Goal: Task Accomplishment & Management: Manage account settings

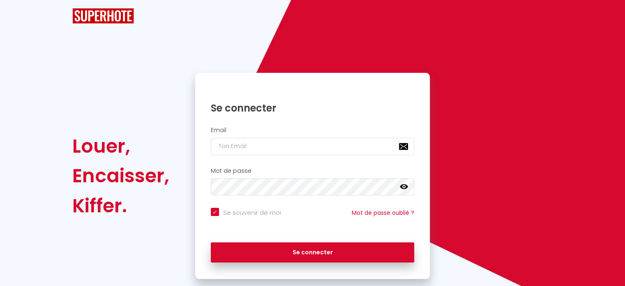
checkbox input "true"
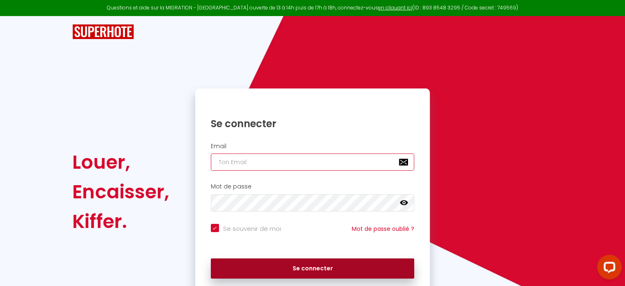
type input "[EMAIL_ADDRESS][DOMAIN_NAME]"
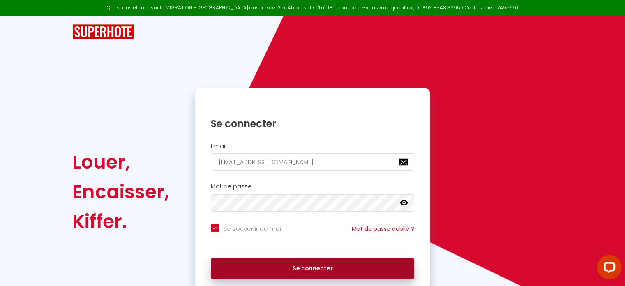
click at [314, 271] on button "Se connecter" at bounding box center [313, 268] width 204 height 21
checkbox input "true"
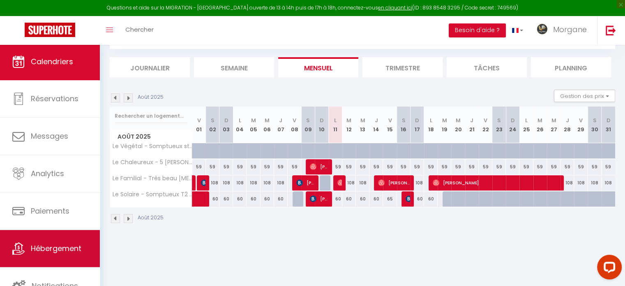
scroll to position [2, 0]
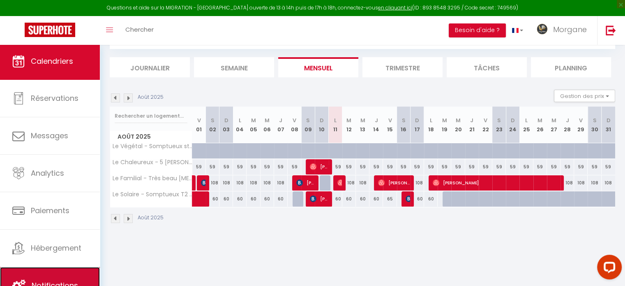
click at [68, 277] on link "Notifications" at bounding box center [50, 285] width 100 height 37
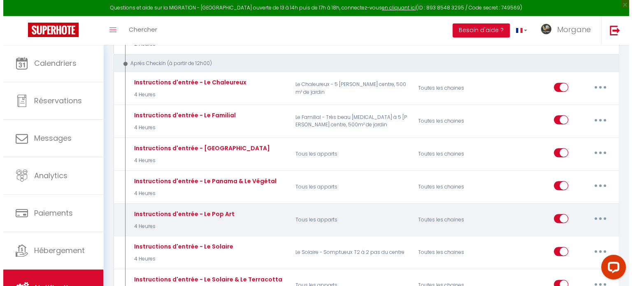
scroll to position [370, 0]
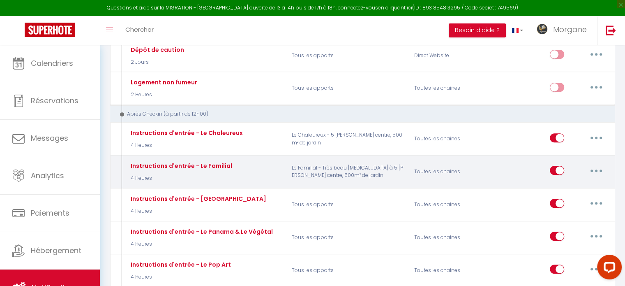
click at [592, 168] on button "button" at bounding box center [596, 170] width 23 height 13
click at [577, 182] on link "Editer" at bounding box center [575, 189] width 61 height 14
type input "Instructions d'entrée - Le Familial"
select select "3"
select select "4 Heures"
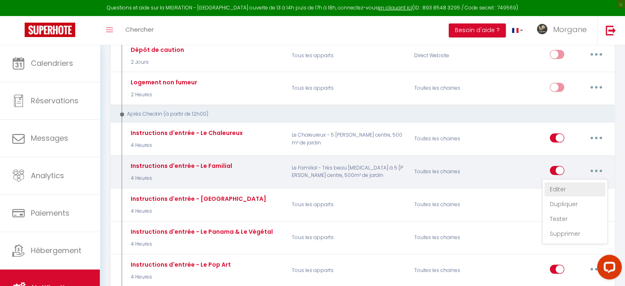
select select "if_booking_is_paid"
checkbox input "true"
checkbox input "false"
radio input "true"
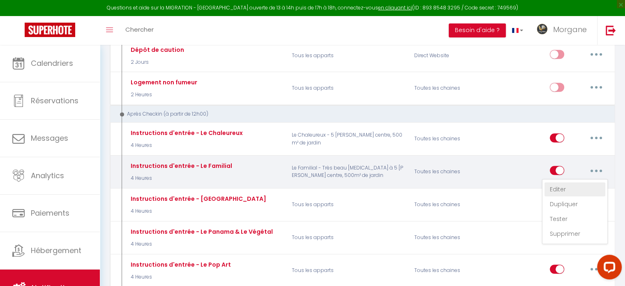
type input "Instructions d'entrée - [RENTAL:NAME]"
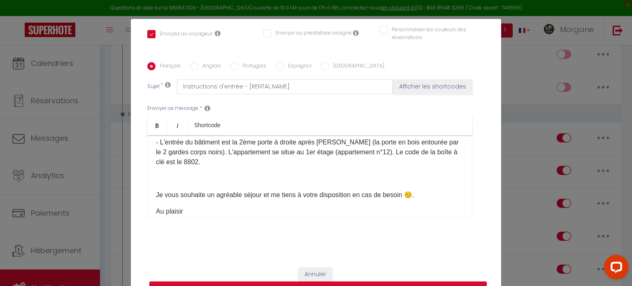
scroll to position [82, 0]
click at [201, 162] on p "- L'entrée du bâtiment est la 2ème porte à droite après [PERSON_NAME] (la porte…" at bounding box center [310, 152] width 308 height 30
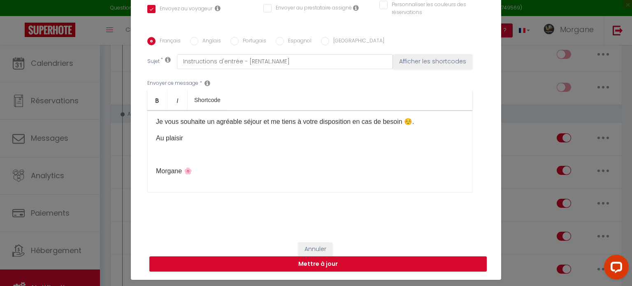
scroll to position [37, 0]
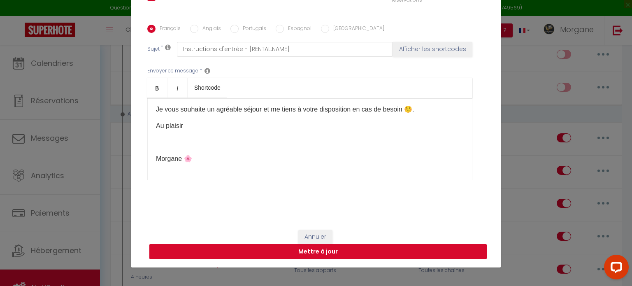
click at [271, 250] on button "Mettre à jour" at bounding box center [317, 252] width 337 height 16
checkbox input "true"
checkbox input "false"
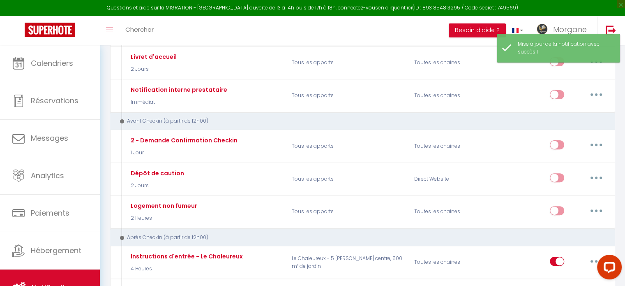
scroll to position [0, 0]
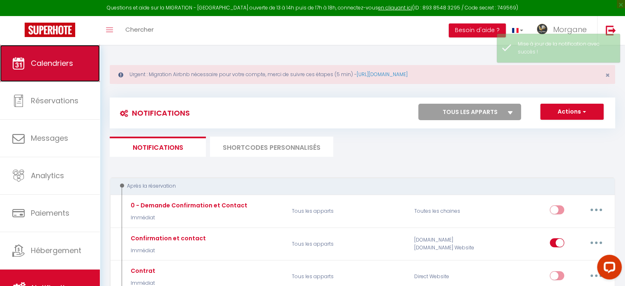
click at [65, 74] on link "Calendriers" at bounding box center [50, 63] width 100 height 37
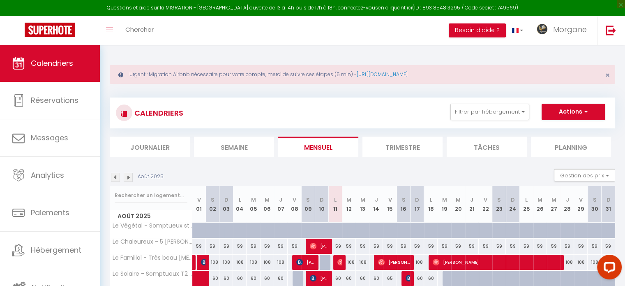
click at [115, 174] on img at bounding box center [115, 177] width 9 height 9
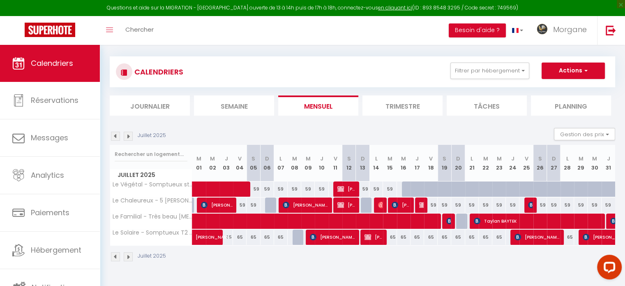
scroll to position [44, 0]
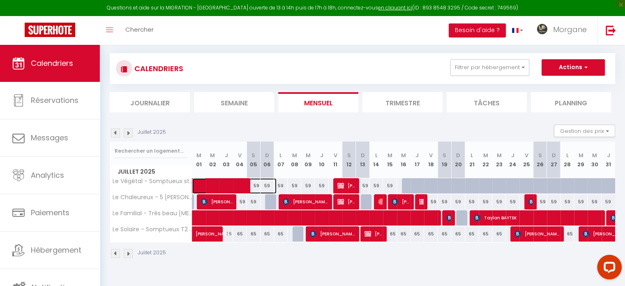
click at [238, 180] on span at bounding box center [239, 186] width 76 height 16
select select "OK"
select select "KO"
select select "0"
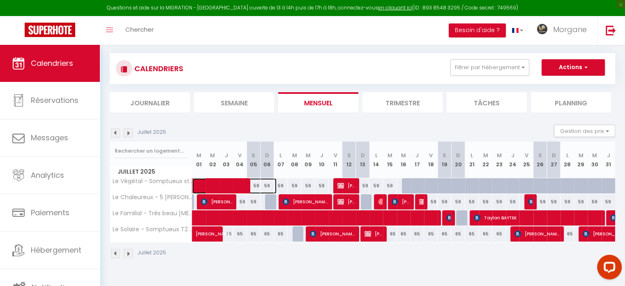
select select "1"
select select
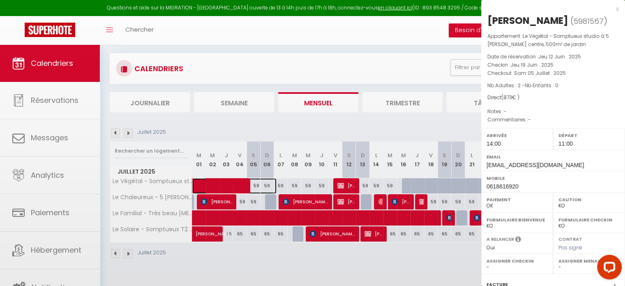
select select "35163"
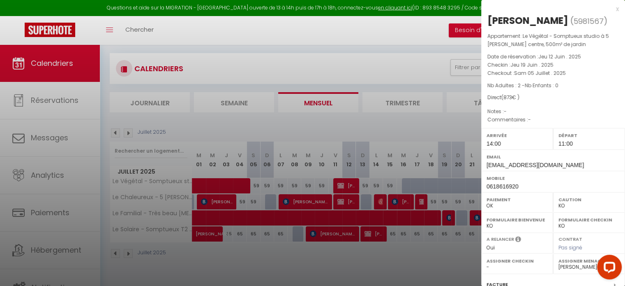
click at [324, 173] on div at bounding box center [312, 143] width 625 height 286
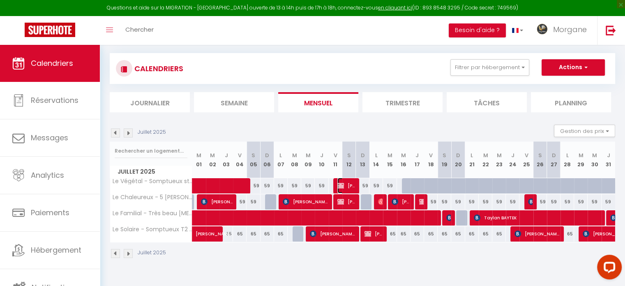
click at [347, 180] on span "[PERSON_NAME]" at bounding box center [347, 186] width 18 height 16
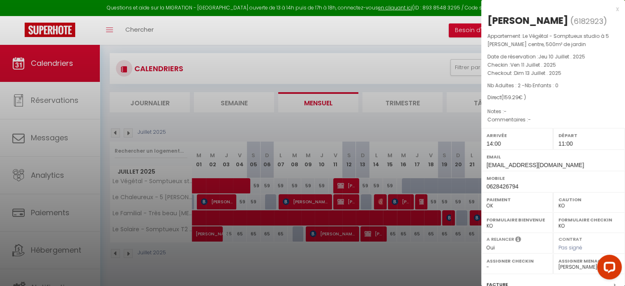
click at [309, 183] on div at bounding box center [312, 143] width 625 height 286
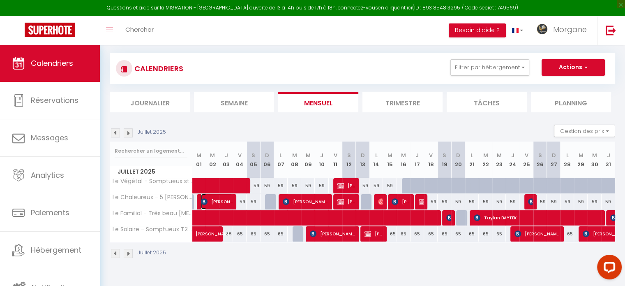
click at [228, 197] on span "[PERSON_NAME]" at bounding box center [217, 202] width 32 height 16
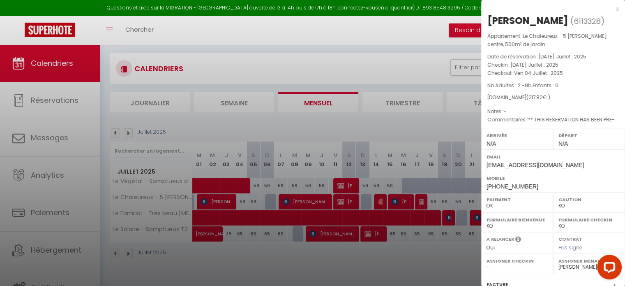
click at [257, 195] on div at bounding box center [312, 143] width 625 height 286
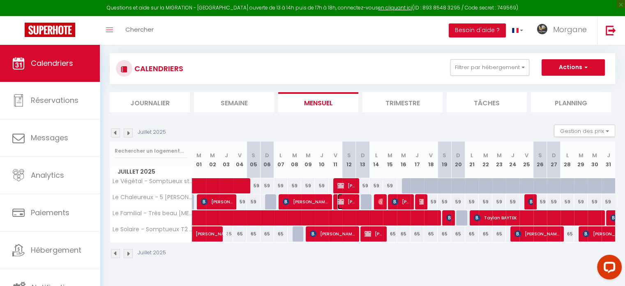
click at [347, 198] on span "[PERSON_NAME]" at bounding box center [347, 202] width 18 height 16
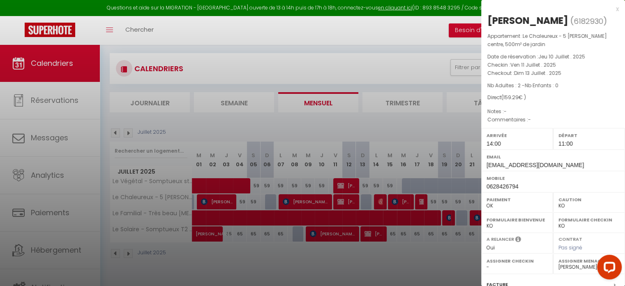
click at [365, 200] on div at bounding box center [312, 143] width 625 height 286
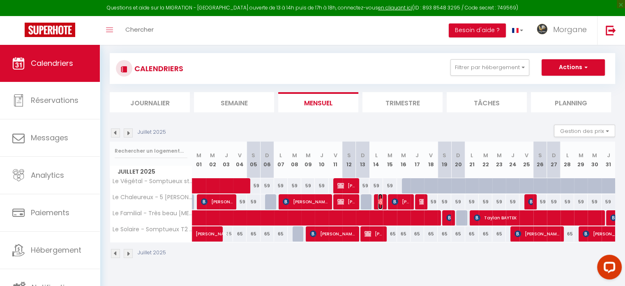
click at [380, 203] on img at bounding box center [381, 201] width 7 height 7
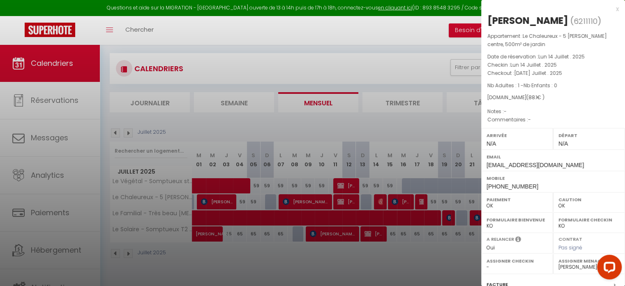
click at [389, 203] on div at bounding box center [312, 143] width 625 height 286
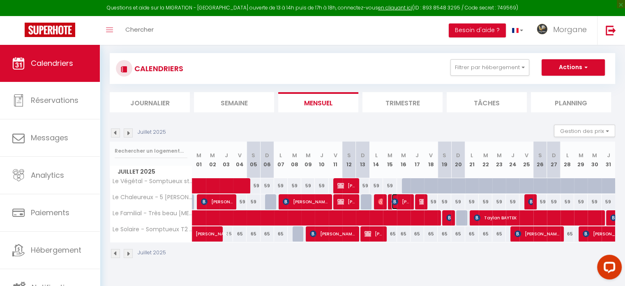
click at [396, 201] on img at bounding box center [395, 201] width 7 height 7
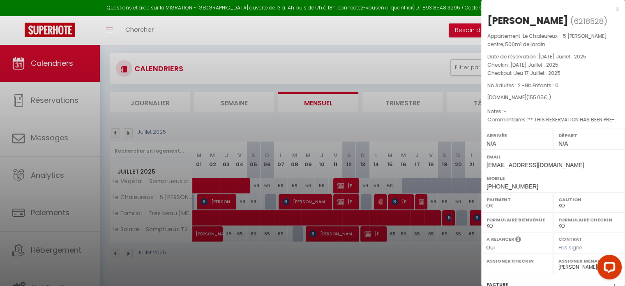
click at [422, 202] on div at bounding box center [312, 143] width 625 height 286
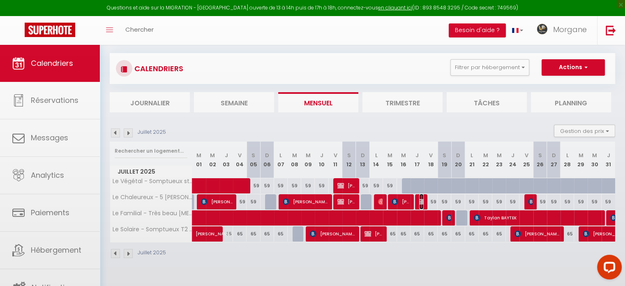
click at [422, 202] on img at bounding box center [422, 201] width 7 height 7
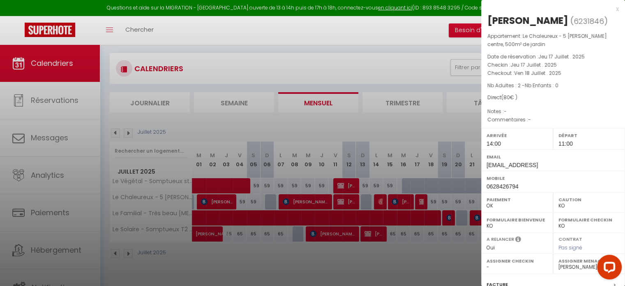
click at [432, 200] on div at bounding box center [312, 143] width 625 height 286
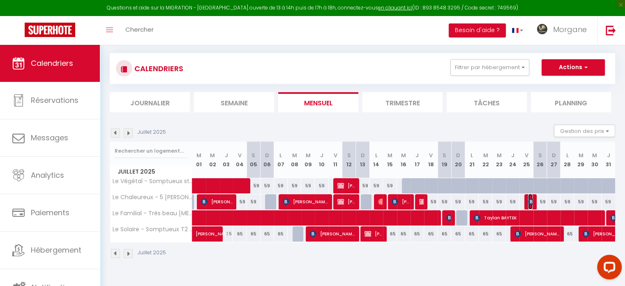
click at [530, 202] on img at bounding box center [531, 201] width 7 height 7
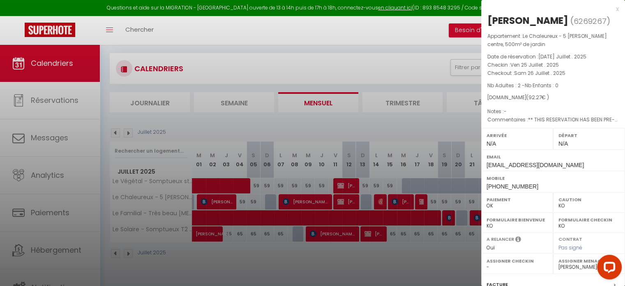
drag, startPoint x: 464, startPoint y: 196, endPoint x: 361, endPoint y: 188, distance: 103.9
click at [465, 196] on div at bounding box center [312, 143] width 625 height 286
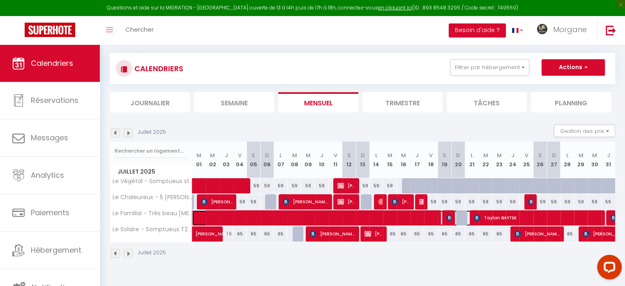
click at [429, 215] on span at bounding box center [371, 218] width 340 height 16
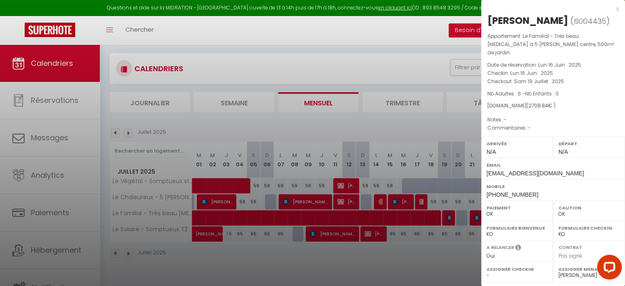
click at [449, 215] on div at bounding box center [312, 143] width 625 height 286
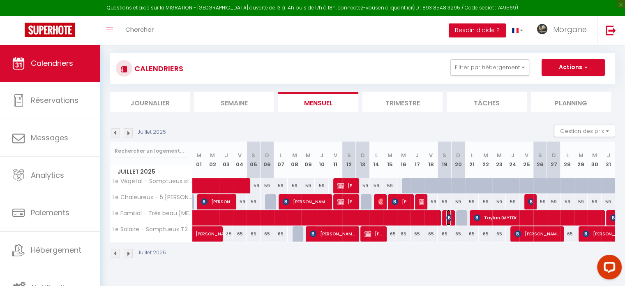
click at [449, 215] on img at bounding box center [449, 217] width 7 height 7
select select "KO"
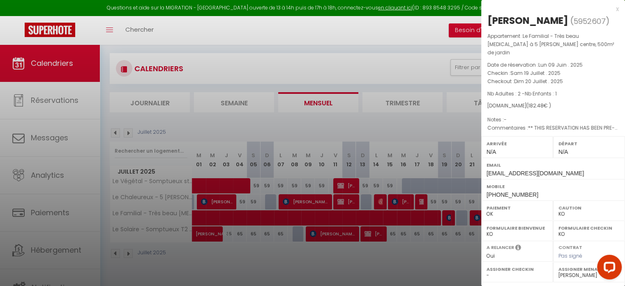
click at [449, 215] on div at bounding box center [312, 143] width 625 height 286
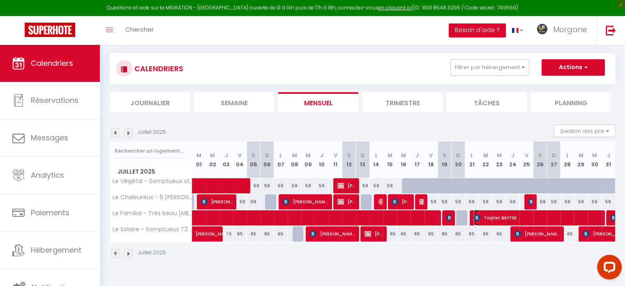
click at [479, 216] on img at bounding box center [477, 217] width 7 height 7
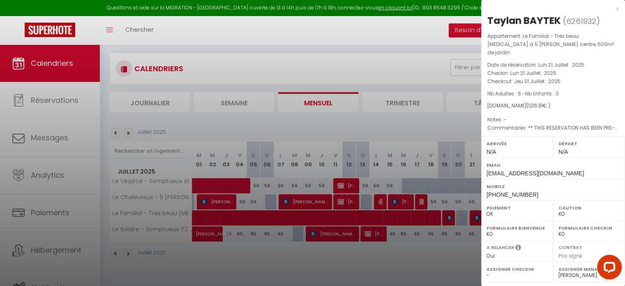
click at [477, 216] on div at bounding box center [312, 143] width 625 height 286
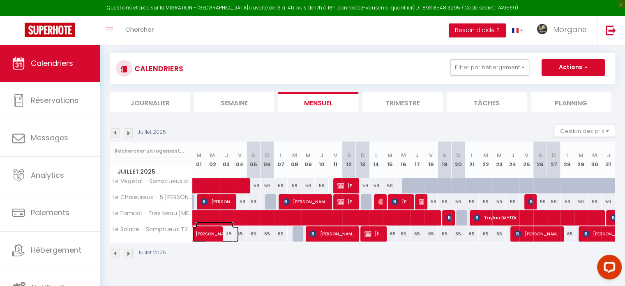
click at [215, 230] on span "[PERSON_NAME] [SILOGE]" at bounding box center [215, 230] width 38 height 16
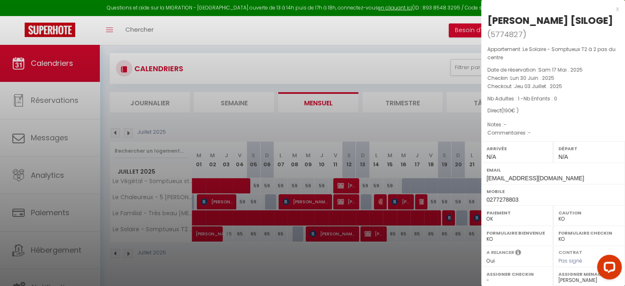
click at [315, 227] on div at bounding box center [312, 143] width 625 height 286
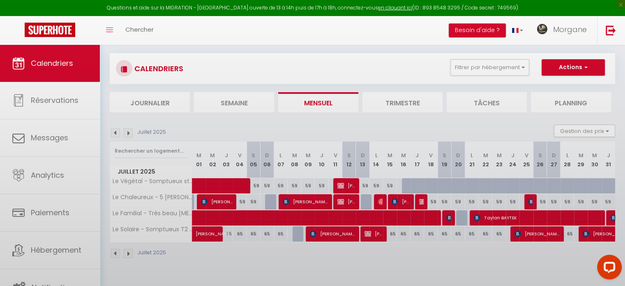
click at [323, 231] on body "Questions et aide sur la MIGRATION - [GEOGRAPHIC_DATA] ouverte de 13 à 14h puis…" at bounding box center [312, 143] width 625 height 286
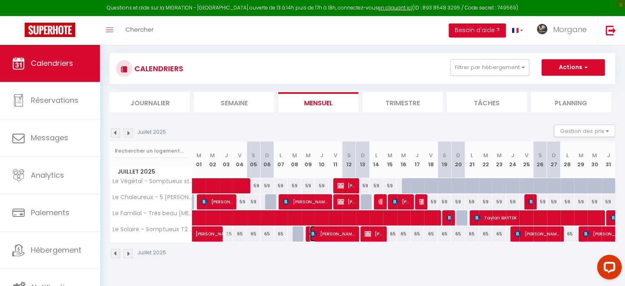
click at [345, 229] on span "[PERSON_NAME]" at bounding box center [332, 234] width 45 height 16
select select "1"
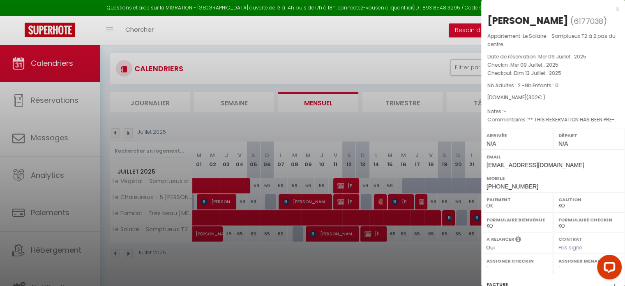
click at [368, 231] on div at bounding box center [312, 143] width 625 height 286
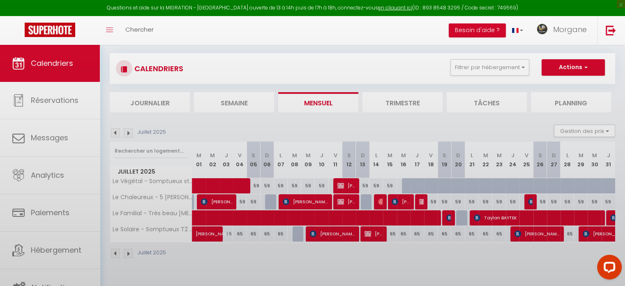
click at [372, 231] on body "Questions et aide sur la MIGRATION - [GEOGRAPHIC_DATA] ouverte de 13 à 14h puis…" at bounding box center [312, 143] width 625 height 286
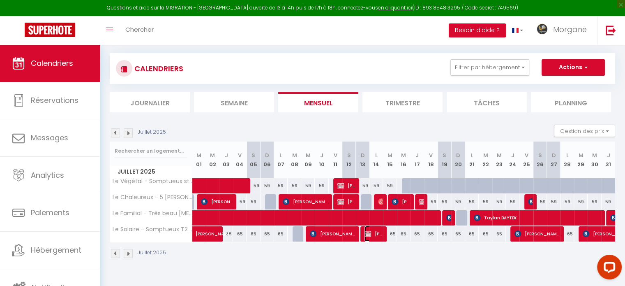
click at [372, 231] on span "[PERSON_NAME]" at bounding box center [374, 234] width 18 height 16
select select "35163"
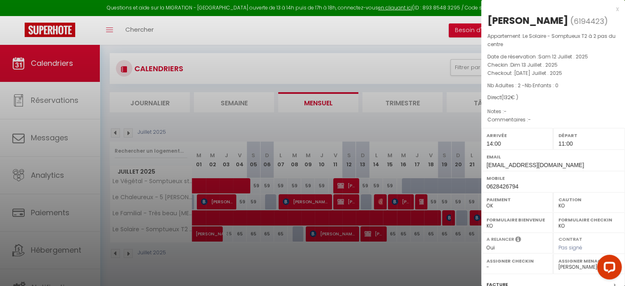
click at [369, 232] on div at bounding box center [312, 143] width 625 height 286
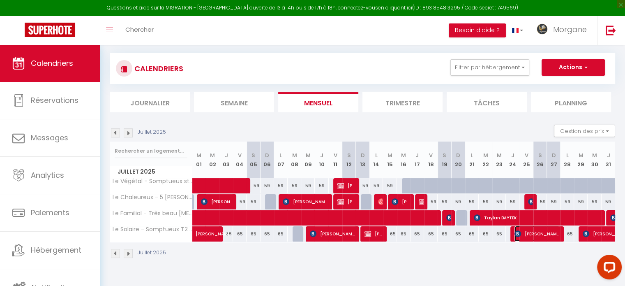
click at [543, 227] on span "[PERSON_NAME]" at bounding box center [537, 234] width 45 height 16
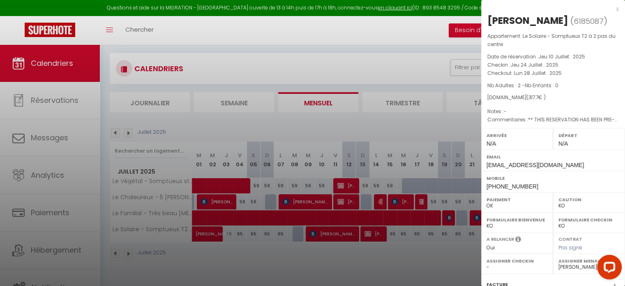
click at [322, 213] on div at bounding box center [312, 143] width 625 height 286
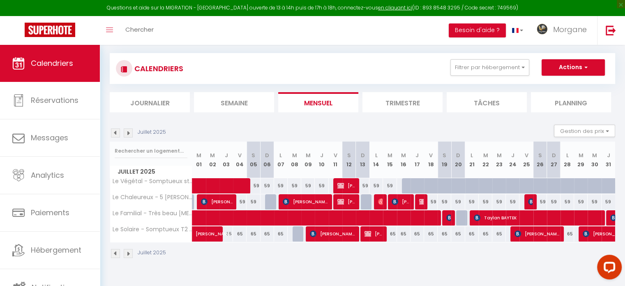
click at [424, 200] on div "59" at bounding box center [431, 201] width 14 height 15
type input "59"
type input "Ven 18 Juillet 2025"
type input "[PERSON_NAME] 19 Juillet 2025"
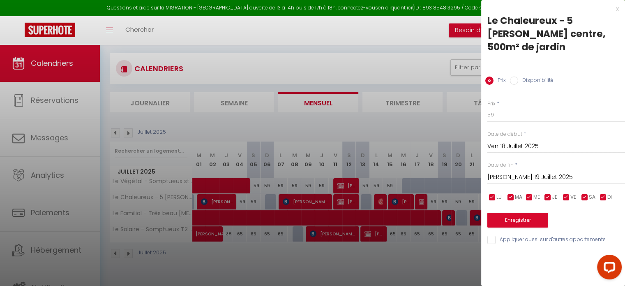
click at [421, 198] on div at bounding box center [312, 143] width 625 height 286
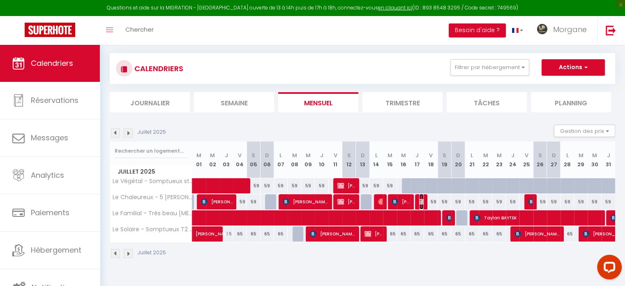
click at [419, 203] on img at bounding box center [422, 201] width 7 height 7
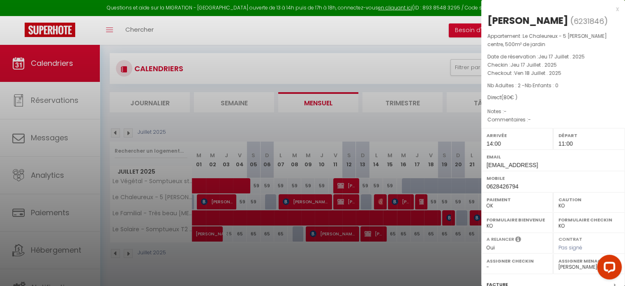
click at [405, 199] on div at bounding box center [312, 143] width 625 height 286
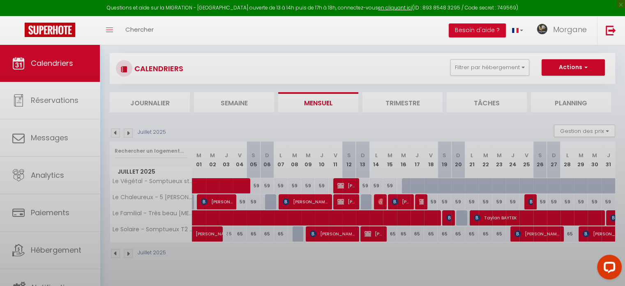
click at [405, 199] on div at bounding box center [312, 143] width 625 height 286
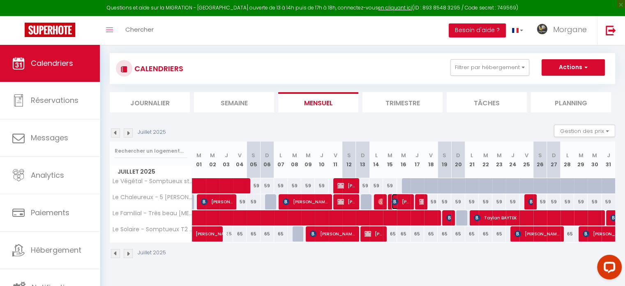
click at [405, 199] on span "[PERSON_NAME]" at bounding box center [401, 202] width 18 height 16
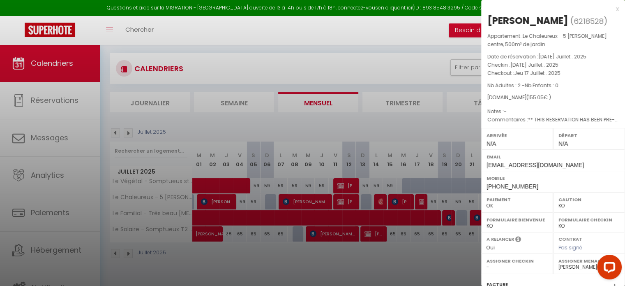
click at [405, 199] on div at bounding box center [312, 143] width 625 height 286
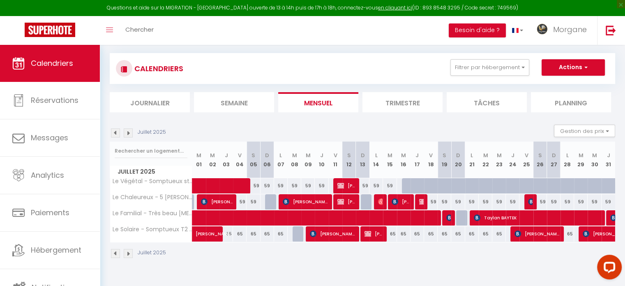
click at [128, 131] on img at bounding box center [128, 132] width 9 height 9
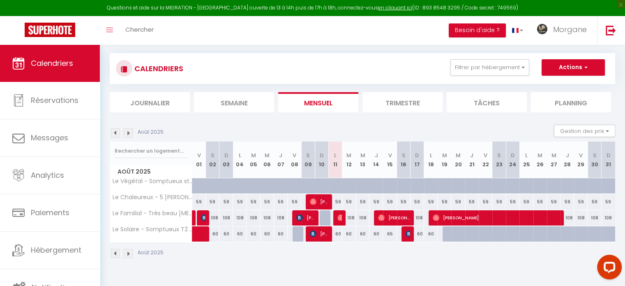
click at [117, 130] on img at bounding box center [115, 132] width 9 height 9
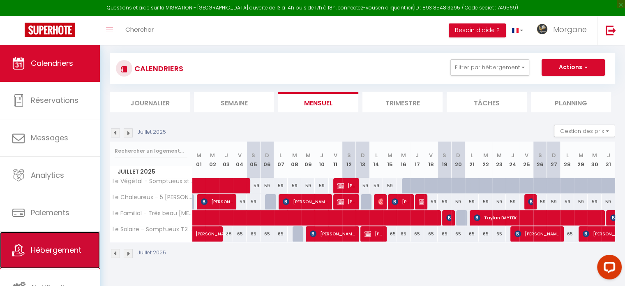
click at [77, 245] on span "Hébergement" at bounding box center [56, 250] width 51 height 10
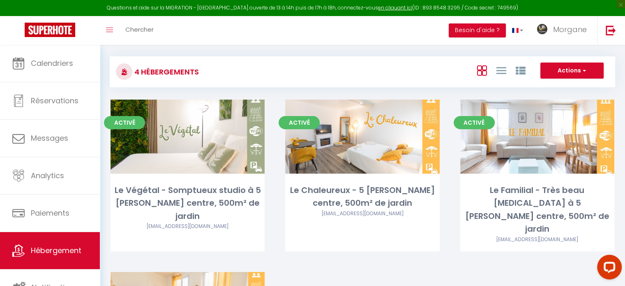
scroll to position [82, 0]
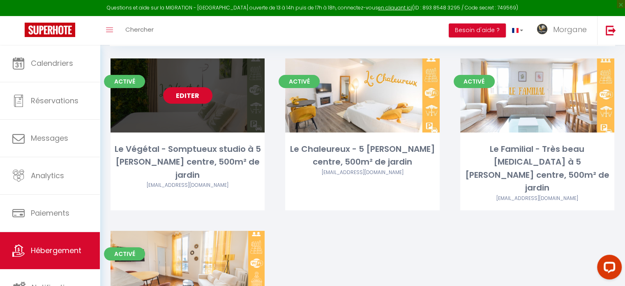
click at [194, 92] on link "Editer" at bounding box center [187, 95] width 49 height 16
select select "3"
select select "2"
select select "1"
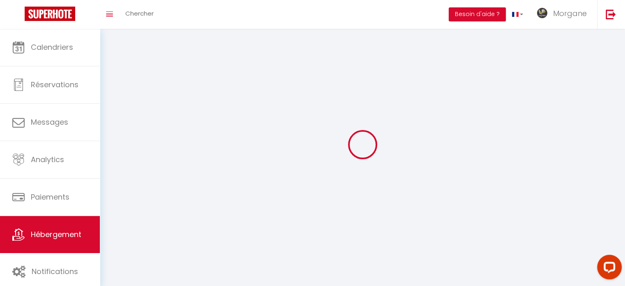
select select
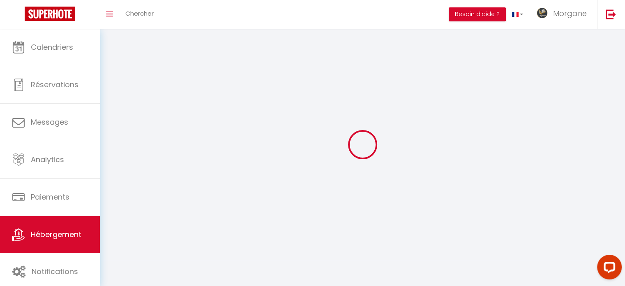
checkbox input "false"
select select
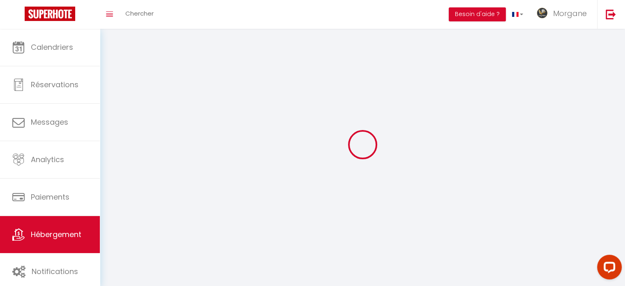
select select
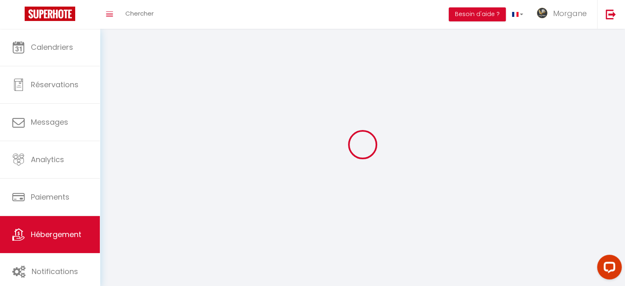
select select
checkbox input "false"
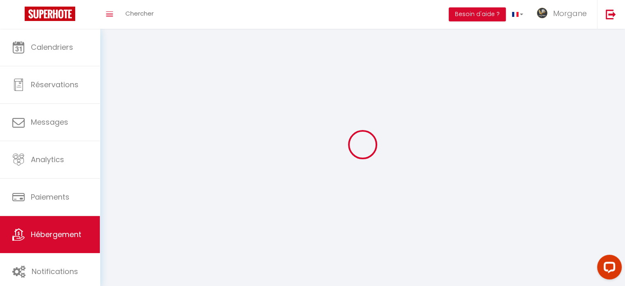
select select
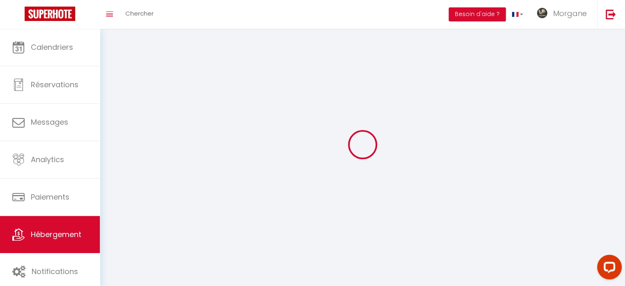
select select
checkbox input "false"
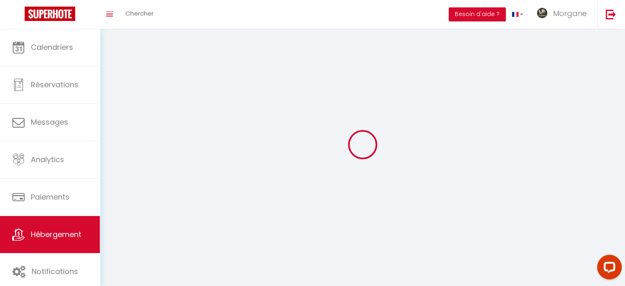
checkbox input "false"
select select
select select "1"
select select
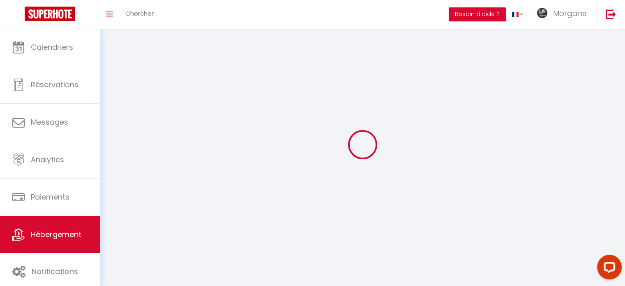
select select "28"
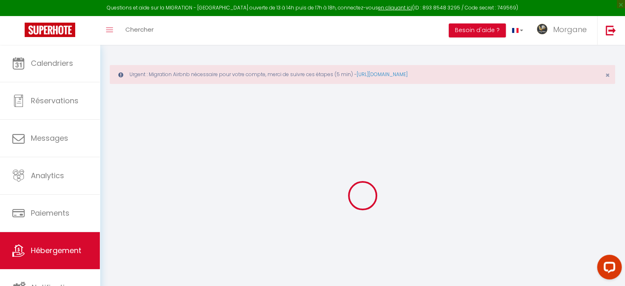
select select
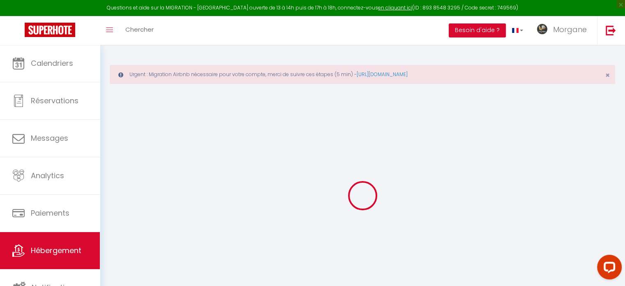
select select
checkbox input "false"
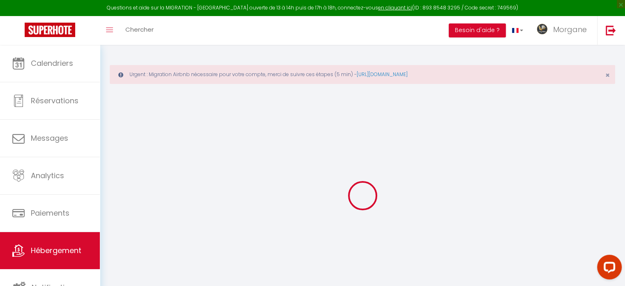
select select
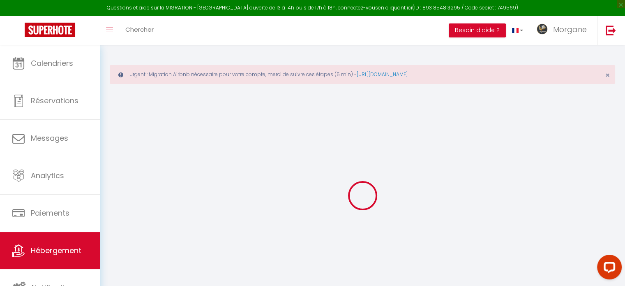
select select
checkbox input "false"
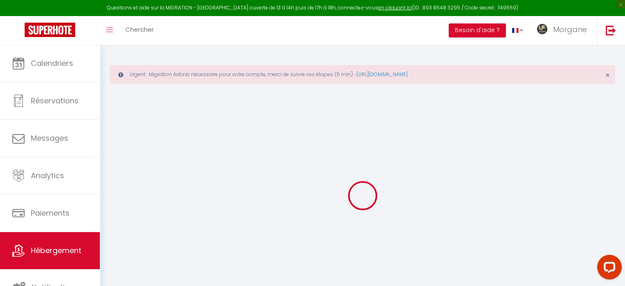
checkbox input "false"
select select
type input "Le Végétal - Somptueux studio à 5 [PERSON_NAME] centre, 500m² de jardin"
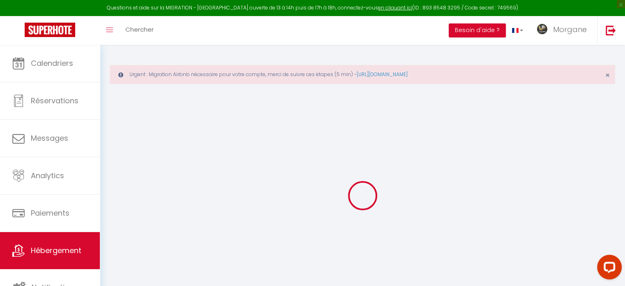
select select "2"
select select "0"
type input "45"
type input "25"
type input "1.75"
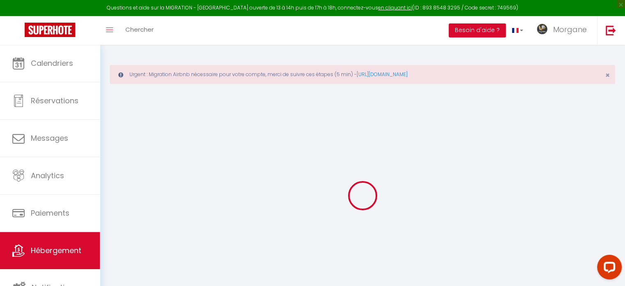
type input "300"
type input "20"
select select
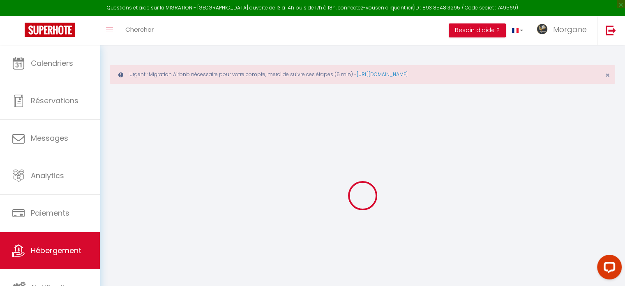
select select
type input "Appt [STREET_ADDRESS][PERSON_NAME]"
type input "27000"
type input "Évreux"
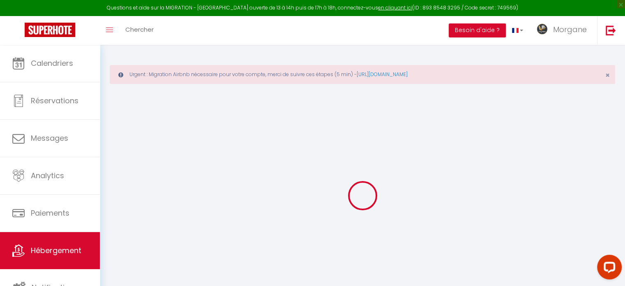
type input "[EMAIL_ADDRESS][DOMAIN_NAME]"
select select "11629"
checkbox input "false"
checkbox input "true"
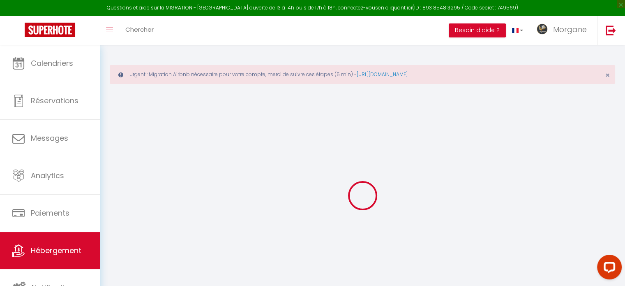
checkbox input "false"
type input "29"
type input "25"
type input "0"
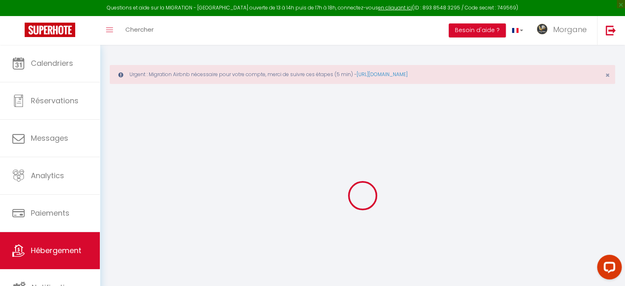
type input "0"
select select
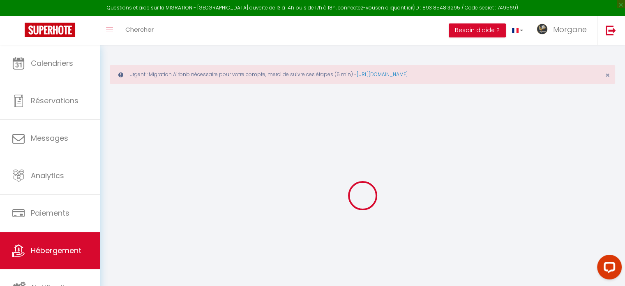
select select
checkbox input "false"
checkbox input "true"
checkbox input "false"
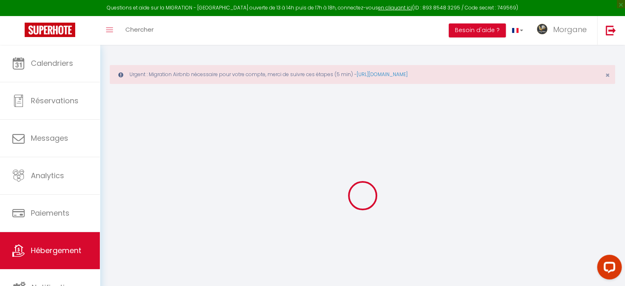
select select
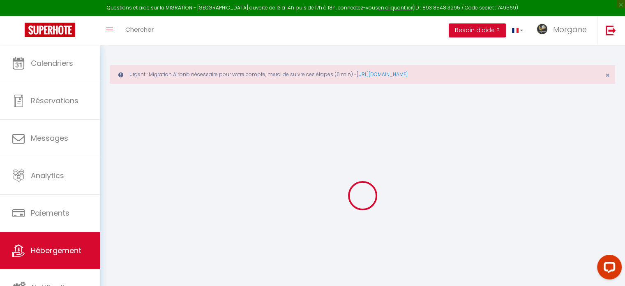
checkbox input "false"
checkbox input "true"
checkbox input "false"
select select "35163"
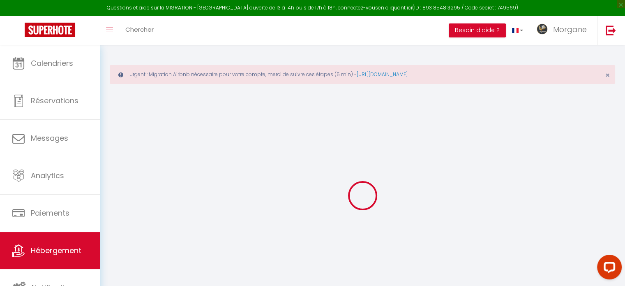
checkbox input "false"
checkbox input "true"
checkbox input "false"
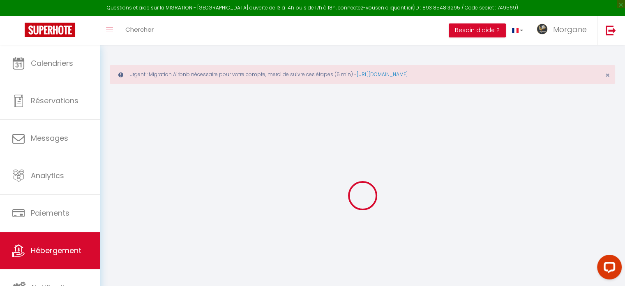
checkbox input "true"
checkbox input "false"
checkbox input "true"
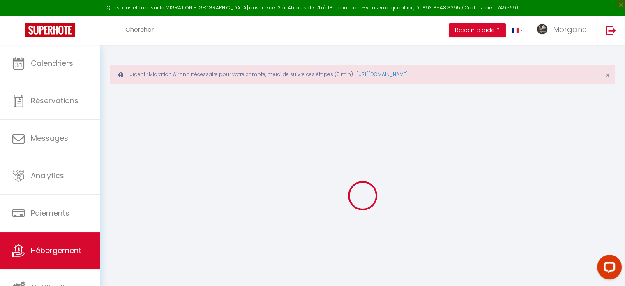
checkbox input "true"
checkbox input "false"
select select "16:00"
select select
select select "10:00"
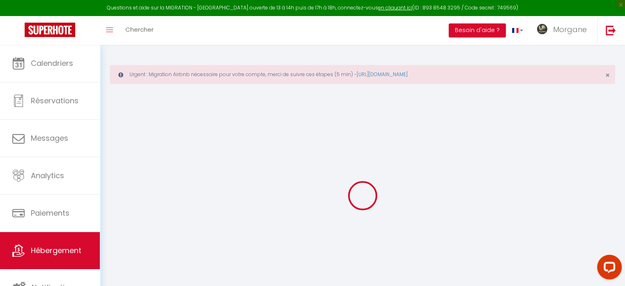
select select "15"
select select "120"
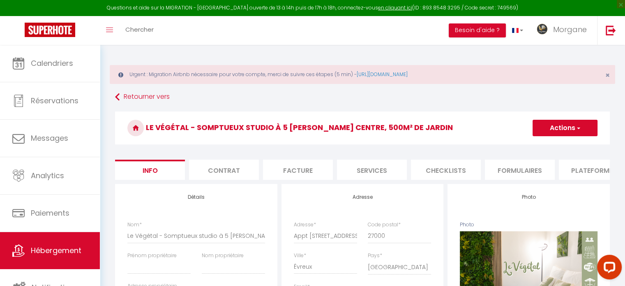
select select
checkbox input "false"
checkbox input "true"
checkbox input "false"
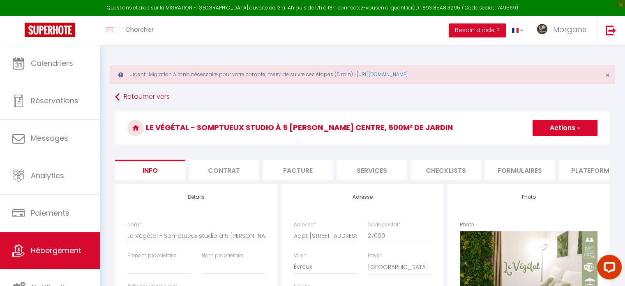
click at [585, 124] on button "Actions" at bounding box center [565, 128] width 65 height 16
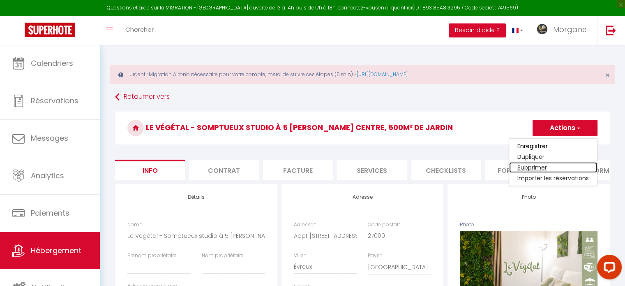
click at [556, 164] on link "Supprimer" at bounding box center [553, 167] width 88 height 11
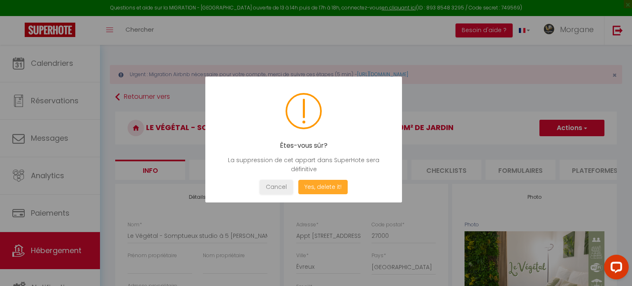
click at [319, 187] on button "Yes, delete it!" at bounding box center [322, 187] width 49 height 14
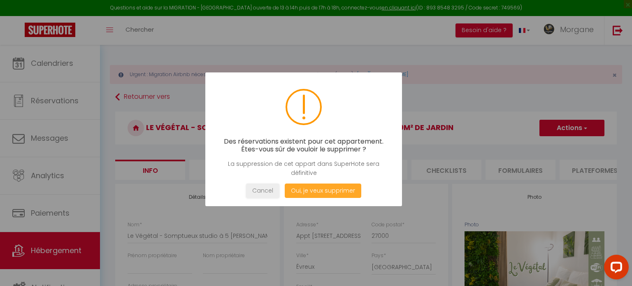
click at [319, 187] on button "Oui, je veux supprimer" at bounding box center [323, 190] width 76 height 14
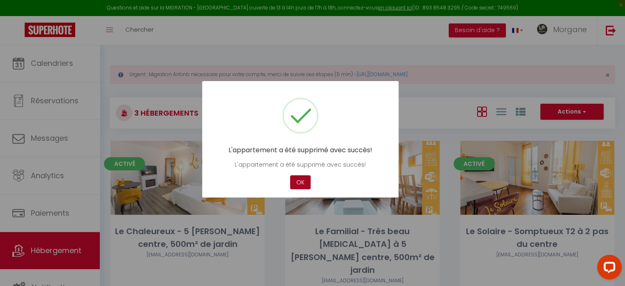
click at [301, 183] on button "OK" at bounding box center [300, 182] width 21 height 14
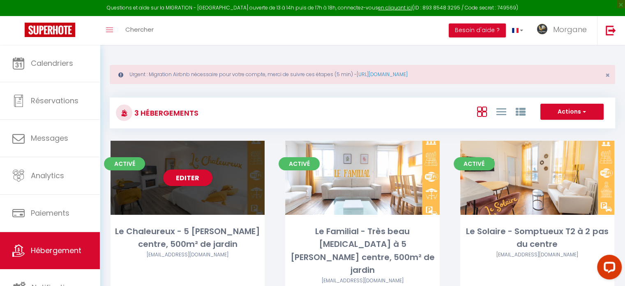
click at [224, 199] on div "Editer" at bounding box center [188, 178] width 154 height 74
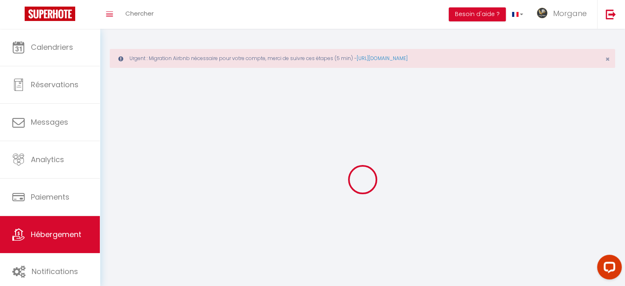
select select "1"
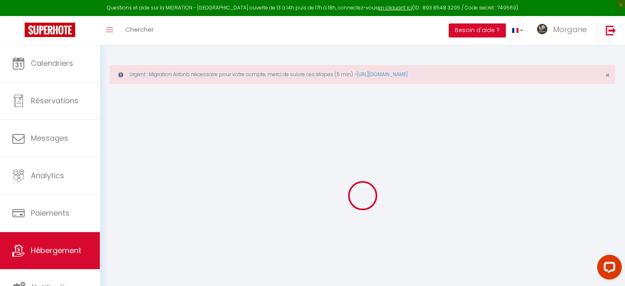
select select
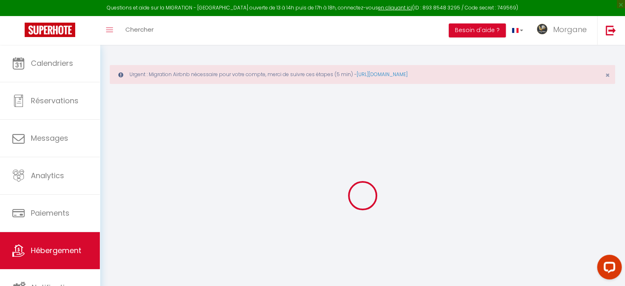
select select
checkbox input "false"
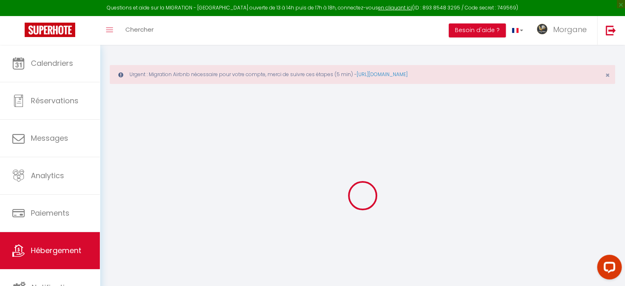
select select
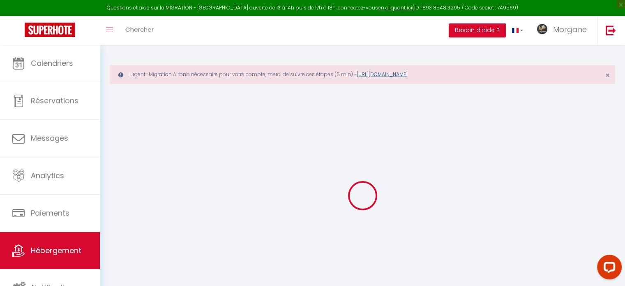
select select
checkbox input "false"
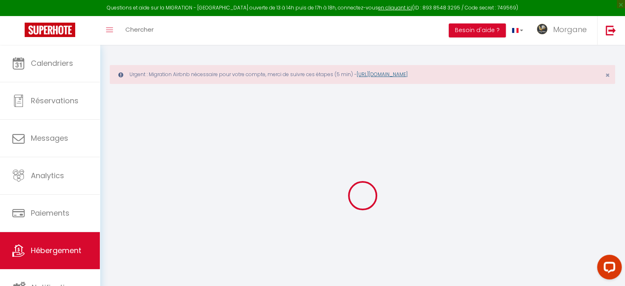
checkbox input "false"
select select
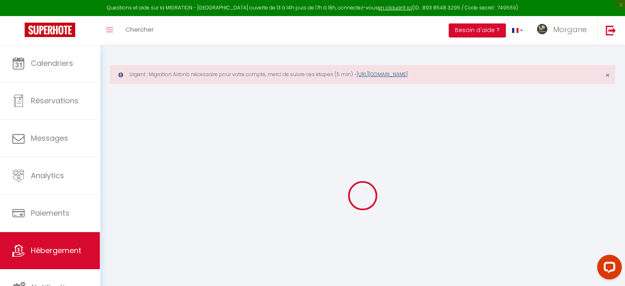
select select
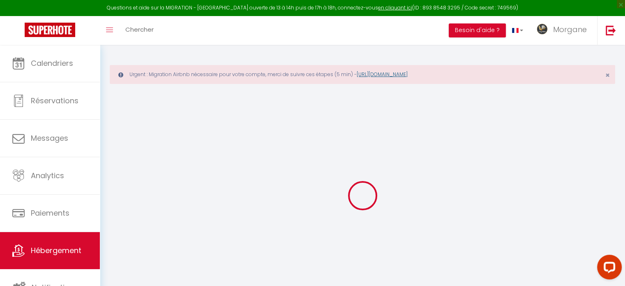
checkbox input "false"
select select
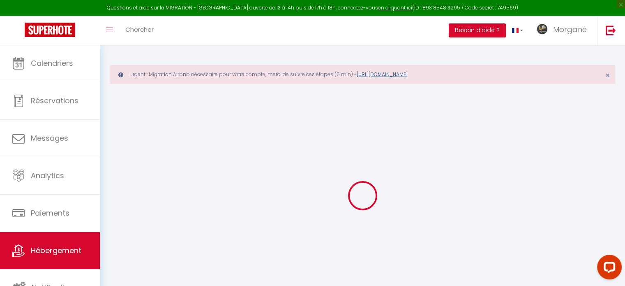
select select
type input "Le Chaleureux - 5 [PERSON_NAME] centre, 500m² de jardin"
select select "2"
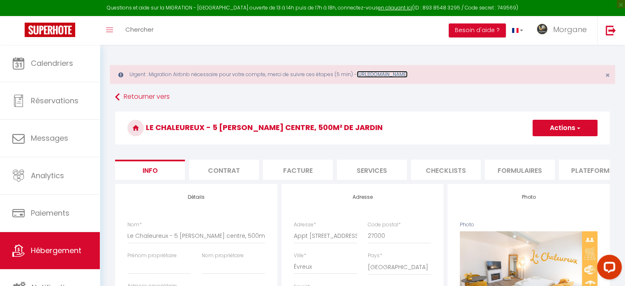
click at [408, 76] on link "[URL][DOMAIN_NAME]" at bounding box center [382, 74] width 51 height 7
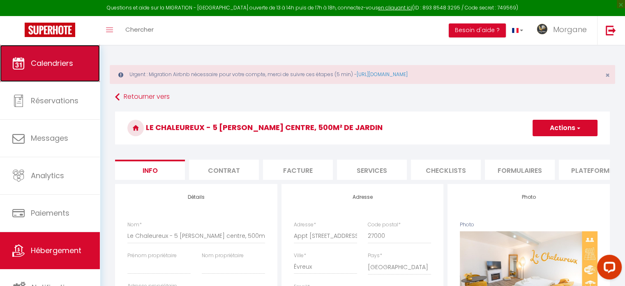
click at [64, 68] on span "Calendriers" at bounding box center [52, 63] width 42 height 10
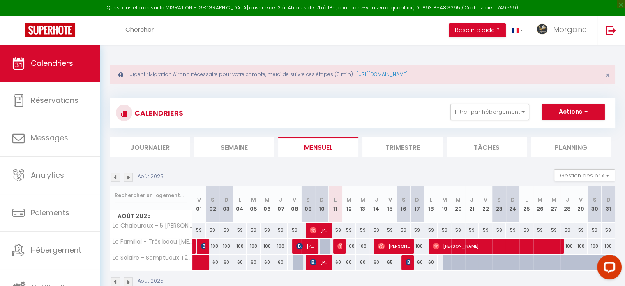
scroll to position [44, 0]
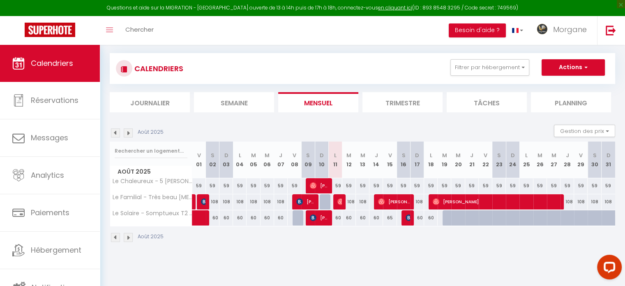
click at [130, 131] on img at bounding box center [128, 132] width 9 height 9
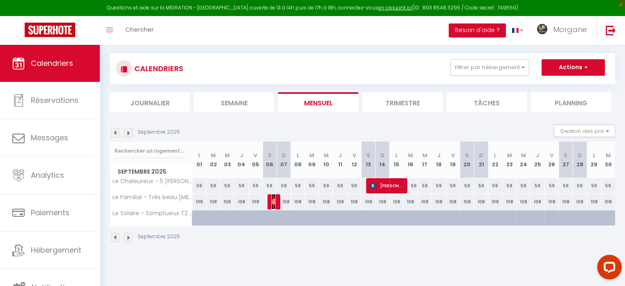
click at [272, 200] on img at bounding box center [274, 201] width 7 height 7
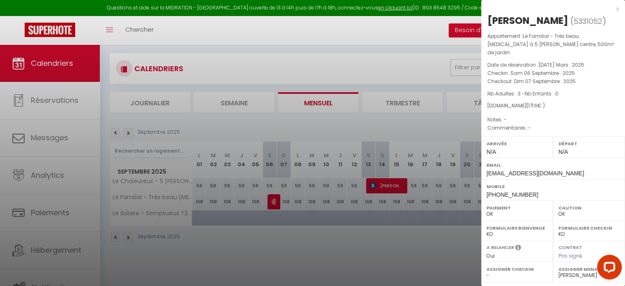
click at [257, 250] on div at bounding box center [312, 143] width 625 height 286
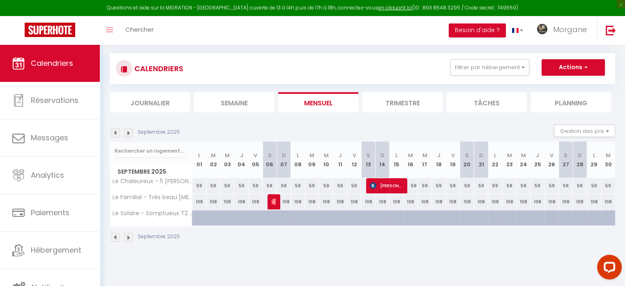
click at [127, 132] on img at bounding box center [128, 132] width 9 height 9
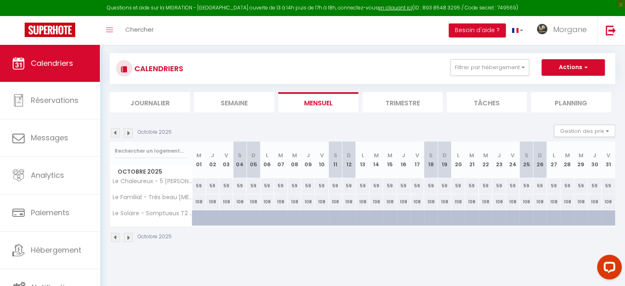
click at [127, 132] on img at bounding box center [128, 132] width 9 height 9
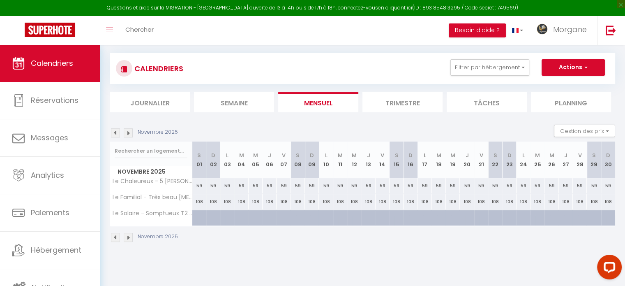
click at [127, 132] on img at bounding box center [128, 132] width 9 height 9
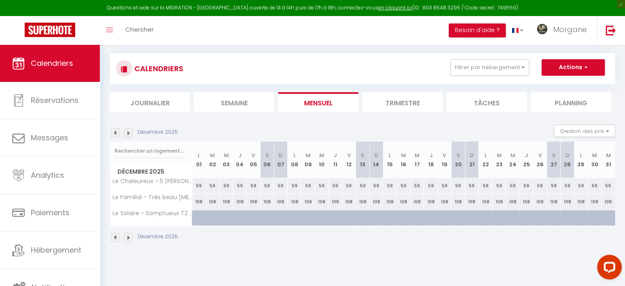
click at [127, 132] on img at bounding box center [128, 132] width 9 height 9
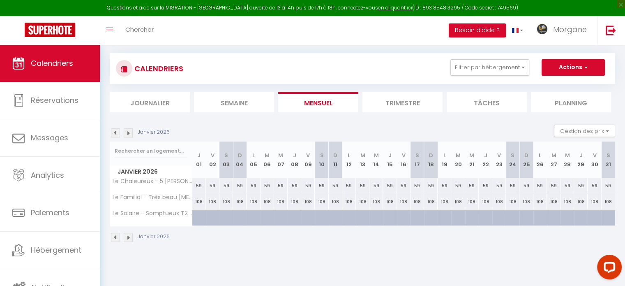
click at [127, 132] on img at bounding box center [128, 132] width 9 height 9
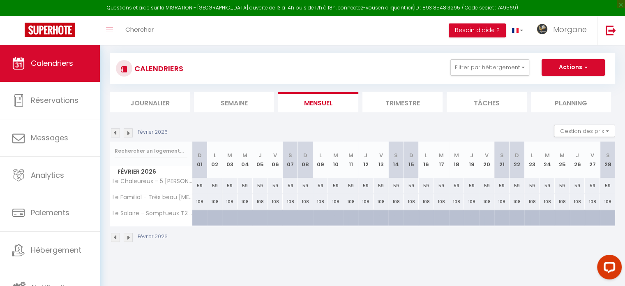
click at [127, 132] on img at bounding box center [128, 132] width 9 height 9
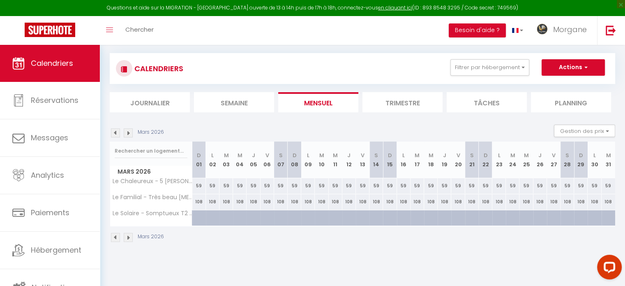
click at [127, 132] on img at bounding box center [128, 132] width 9 height 9
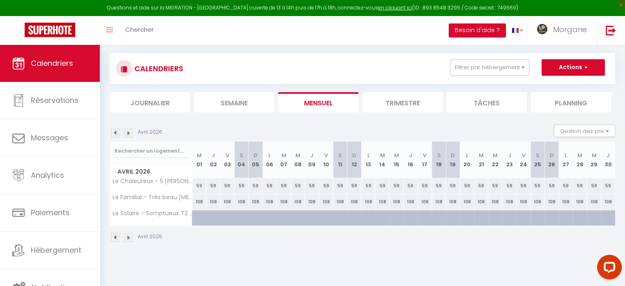
click at [112, 132] on img at bounding box center [115, 132] width 9 height 9
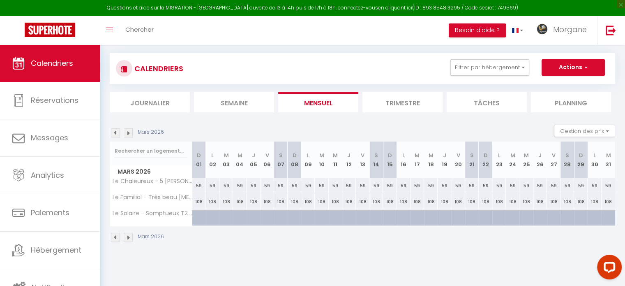
click at [112, 132] on img at bounding box center [115, 132] width 9 height 9
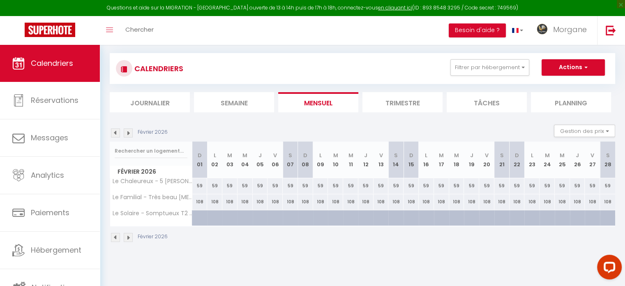
click at [113, 132] on img at bounding box center [115, 132] width 9 height 9
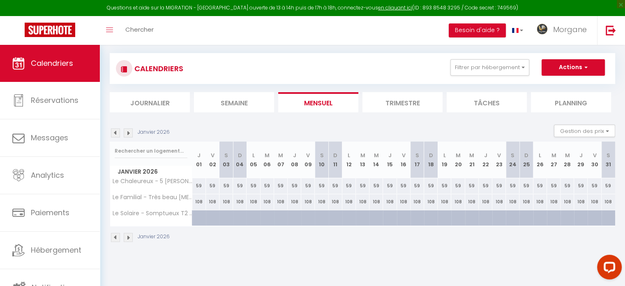
click at [114, 132] on img at bounding box center [115, 132] width 9 height 9
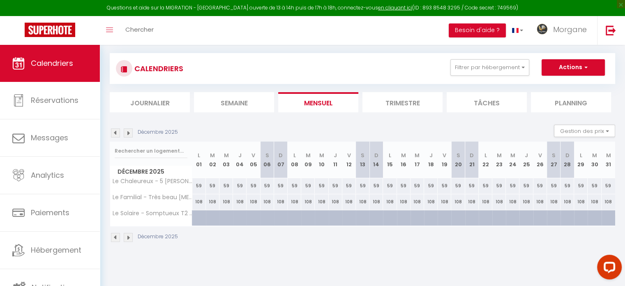
click at [114, 132] on img at bounding box center [115, 132] width 9 height 9
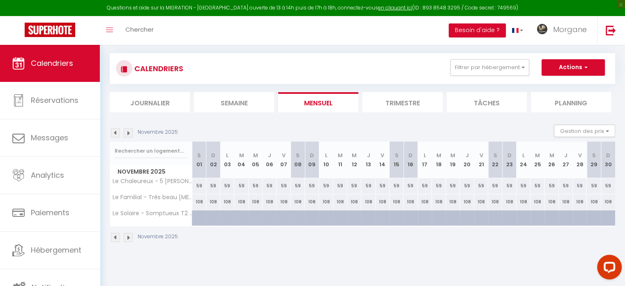
click at [114, 132] on img at bounding box center [115, 132] width 9 height 9
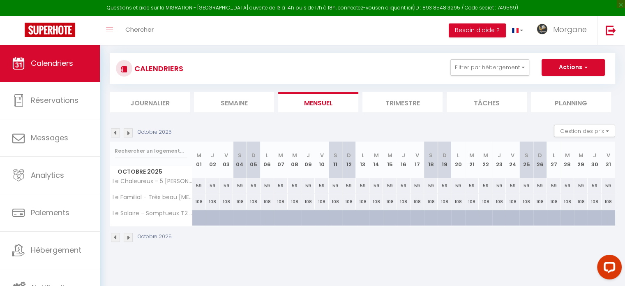
click at [114, 132] on img at bounding box center [115, 132] width 9 height 9
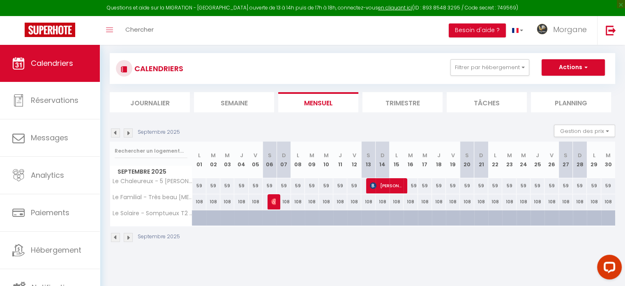
click at [114, 132] on img at bounding box center [115, 132] width 9 height 9
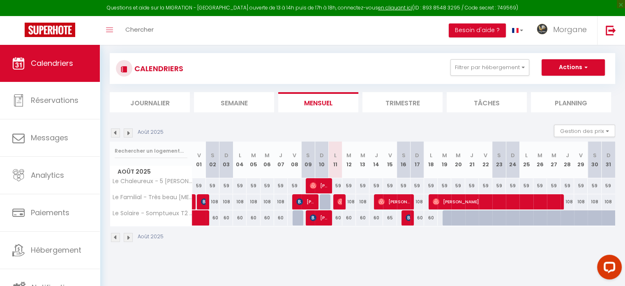
click at [127, 130] on img at bounding box center [128, 132] width 9 height 9
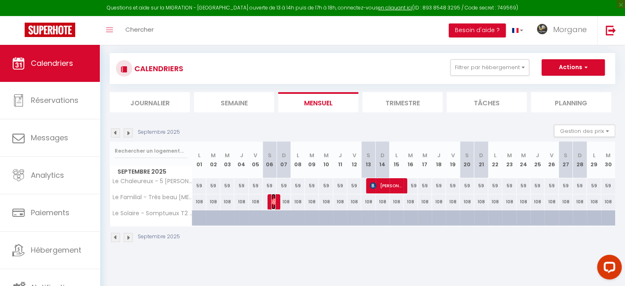
click at [274, 199] on img at bounding box center [274, 201] width 7 height 7
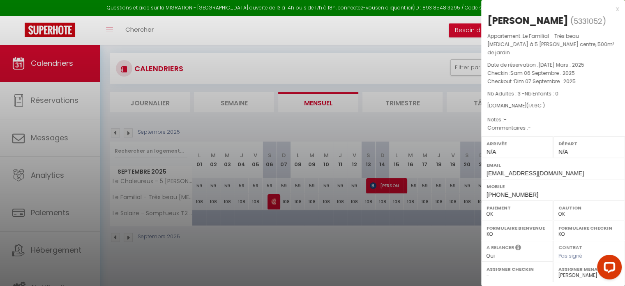
click at [283, 248] on div at bounding box center [312, 143] width 625 height 286
